Goal: Task Accomplishment & Management: Use online tool/utility

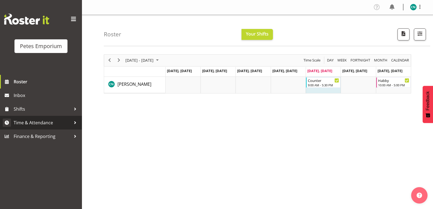
click at [36, 123] on span "Time & Attendance" at bounding box center [42, 123] width 57 height 8
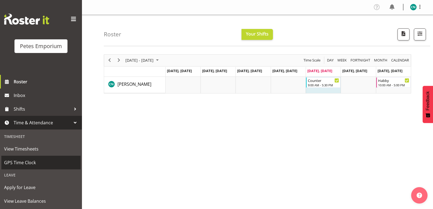
click at [24, 163] on span "GPS Time Clock" at bounding box center [41, 162] width 74 height 8
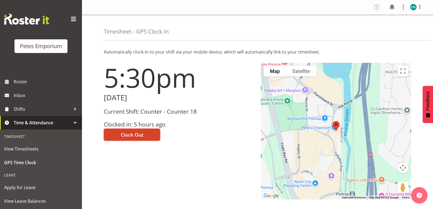
click at [137, 132] on span "Clock Out" at bounding box center [132, 134] width 23 height 7
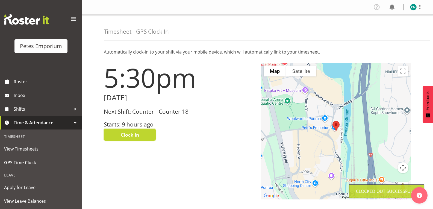
click at [413, 7] on img at bounding box center [413, 7] width 7 height 7
click at [384, 30] on link "Log Out" at bounding box center [397, 29] width 52 height 10
